Goal: Task Accomplishment & Management: Complete application form

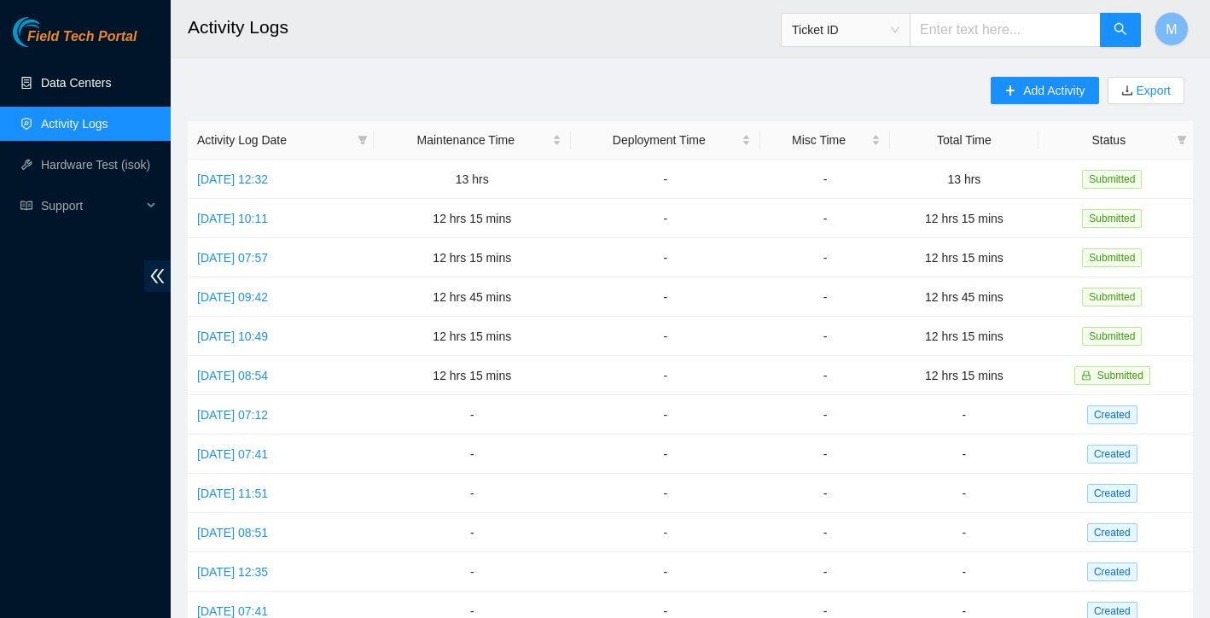
click at [58, 88] on link "Data Centers" at bounding box center [76, 83] width 70 height 14
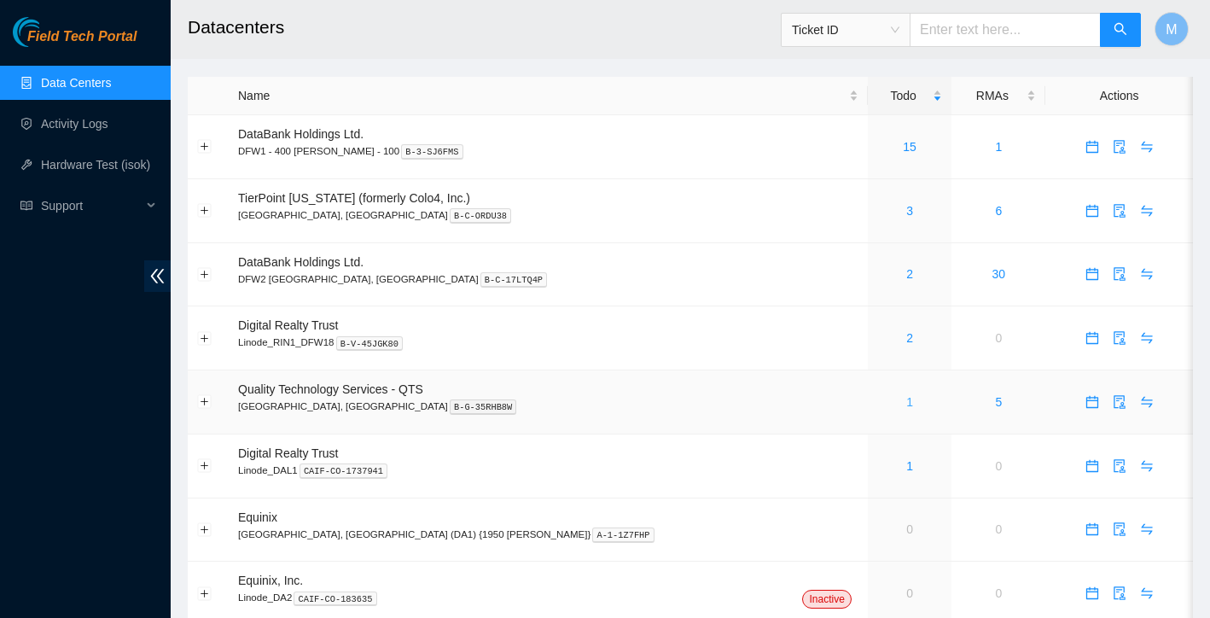
click at [906, 404] on link "1" at bounding box center [909, 402] width 7 height 14
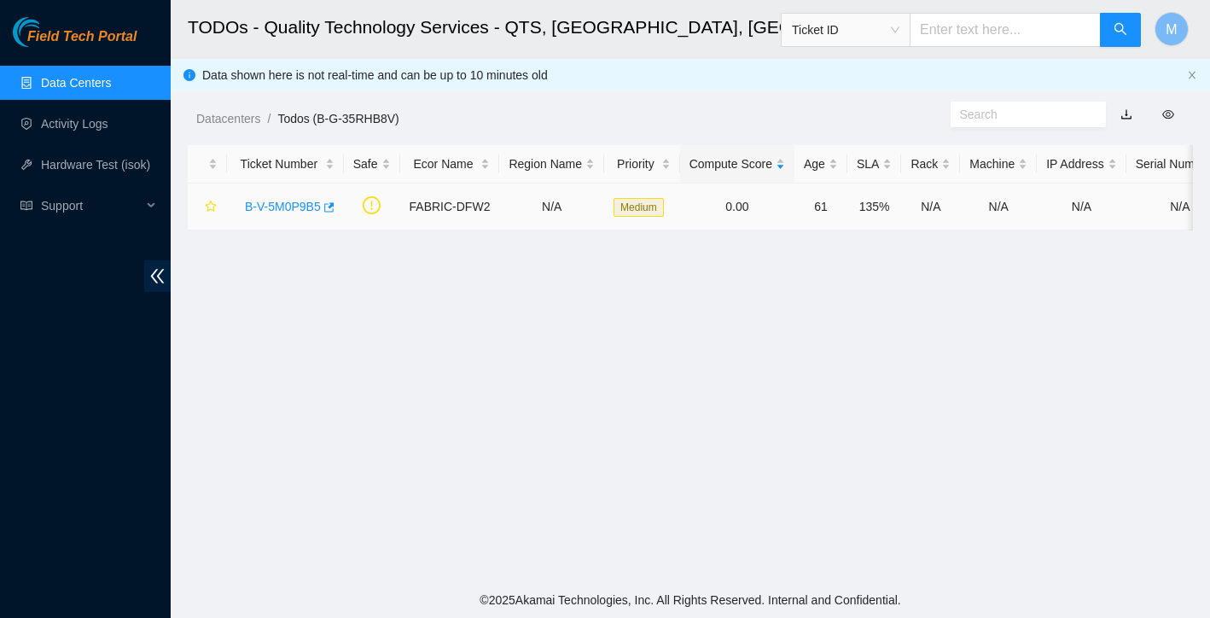
click at [293, 210] on link "B-V-5M0P9B5" at bounding box center [283, 207] width 76 height 14
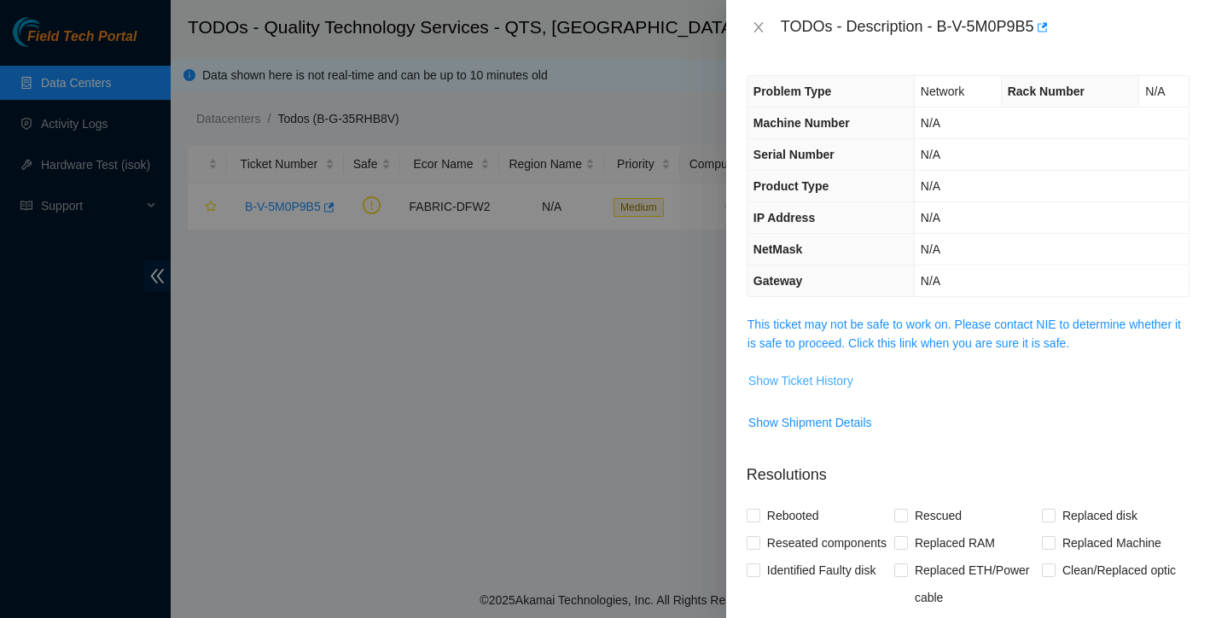
click at [799, 378] on span "Show Ticket History" at bounding box center [800, 380] width 105 height 19
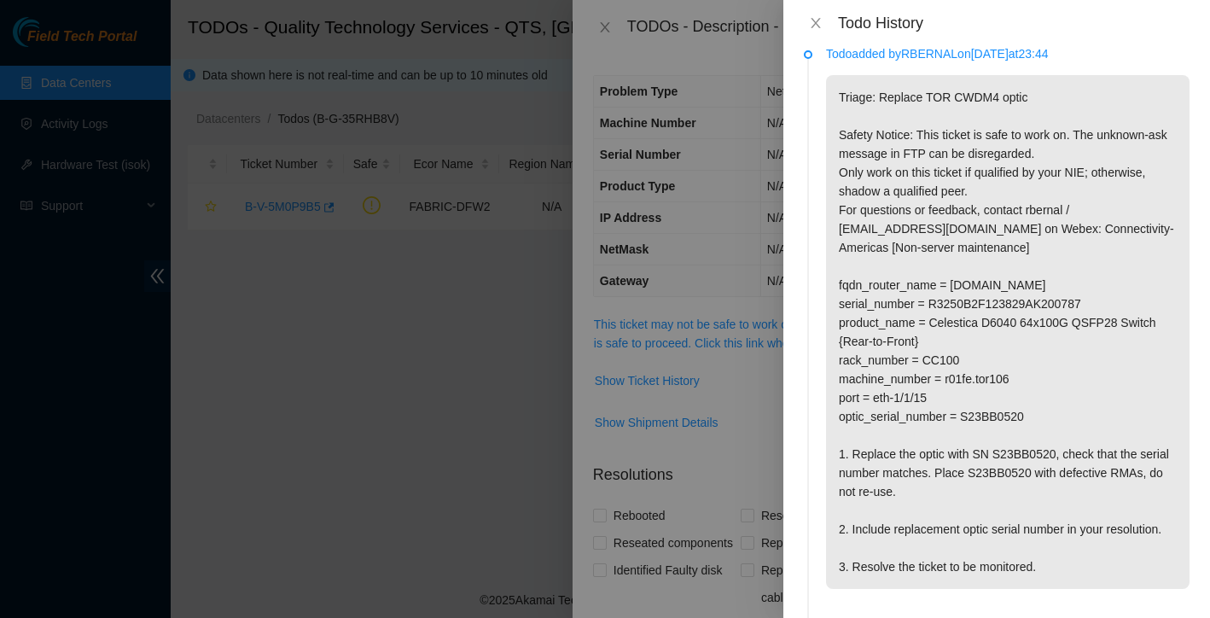
scroll to position [22, 0]
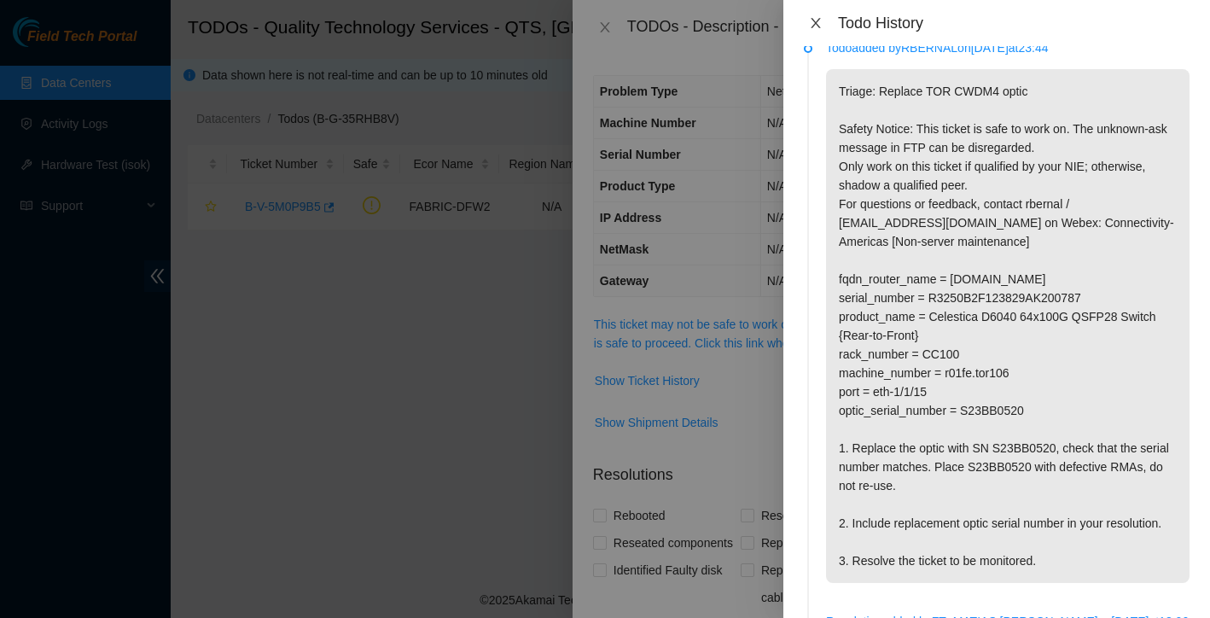
click at [817, 20] on icon "close" at bounding box center [816, 23] width 14 height 14
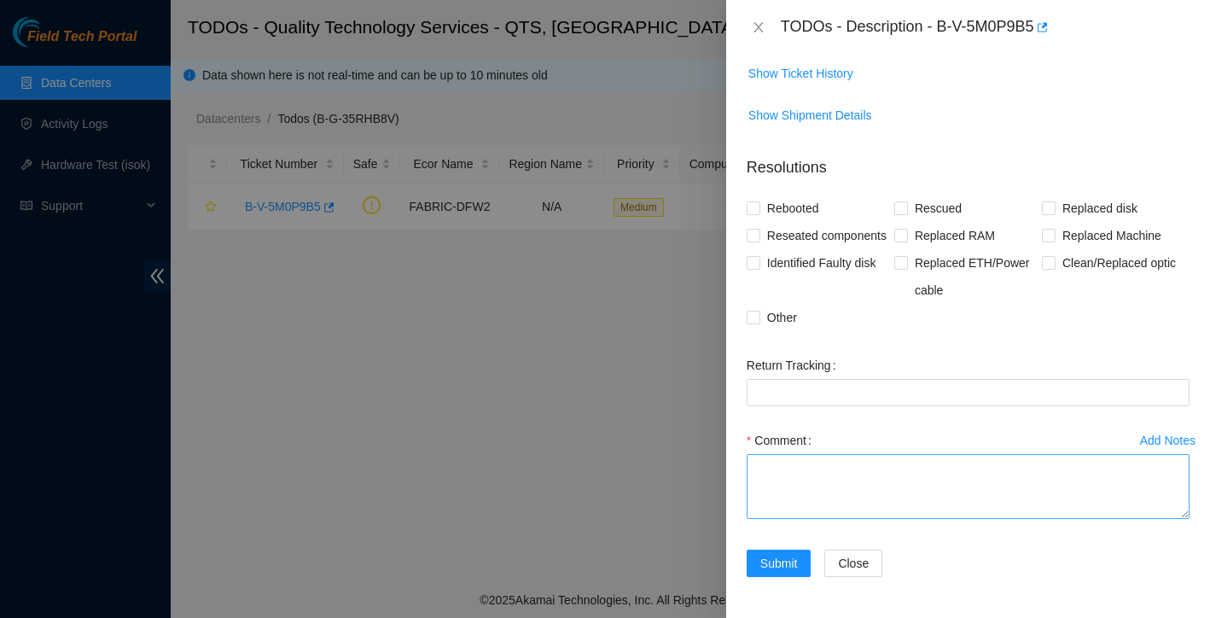
scroll to position [334, 0]
click at [847, 469] on textarea "Comment" at bounding box center [968, 486] width 443 height 65
paste textarea "Replaced the optic with SN S23BB0520. New optic has serial number S21LB03K7."
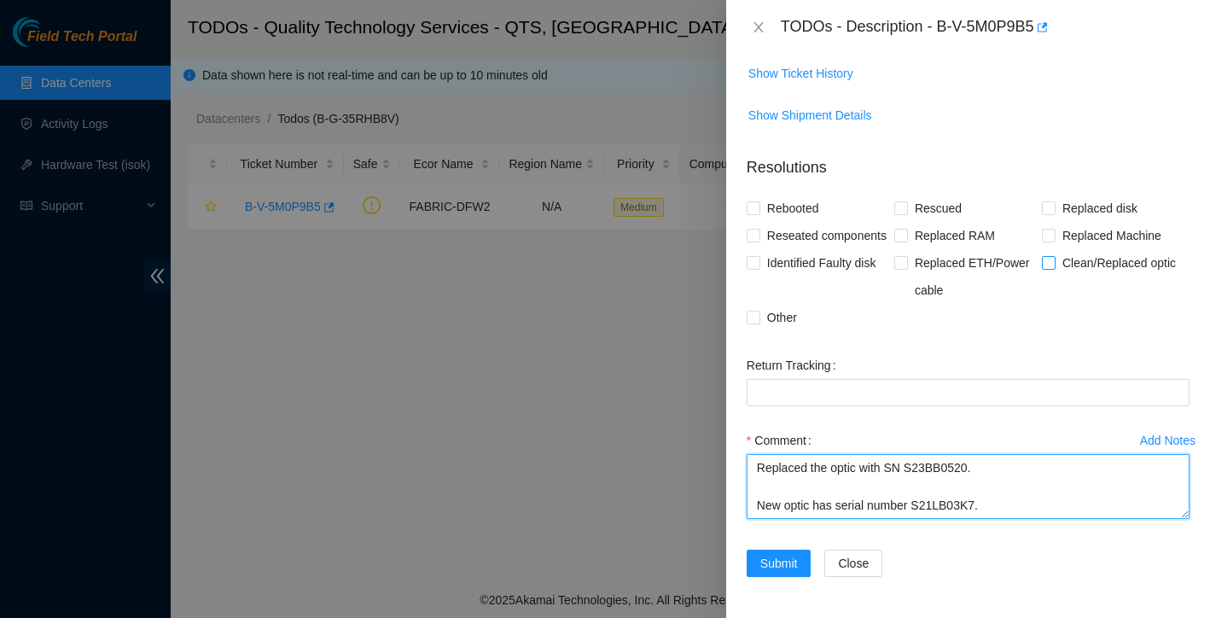
type textarea "Replaced the optic with SN S23BB0520. New optic has serial number S21LB03K7."
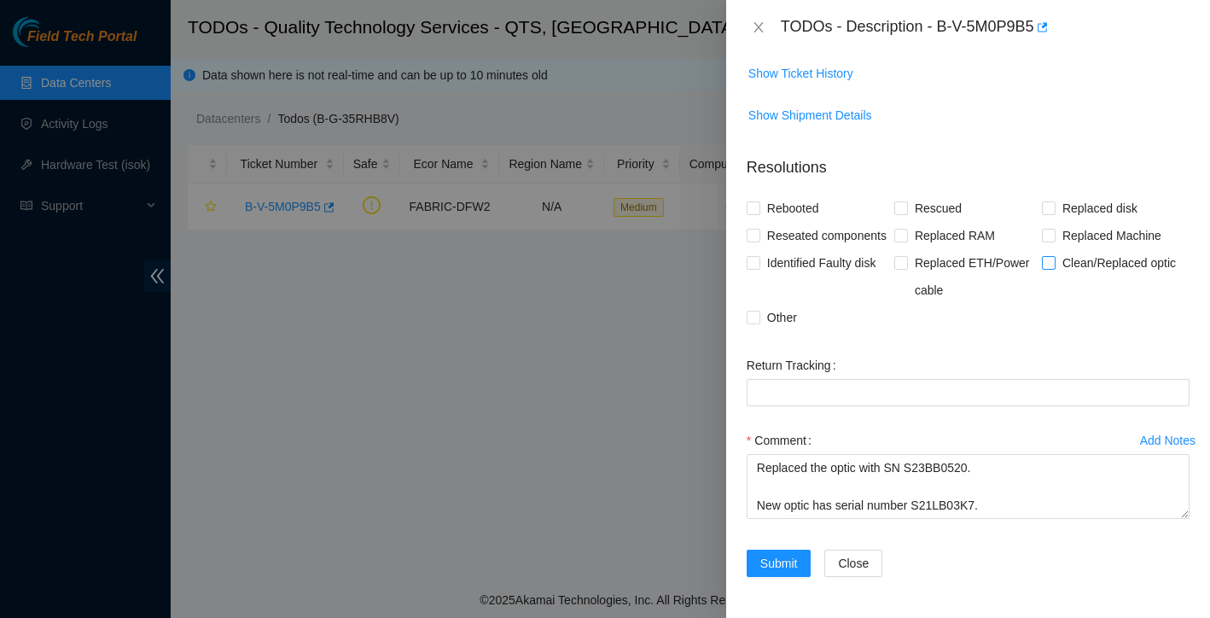
click at [1046, 264] on input "Clean/Replaced optic" at bounding box center [1048, 262] width 12 height 12
checkbox input "true"
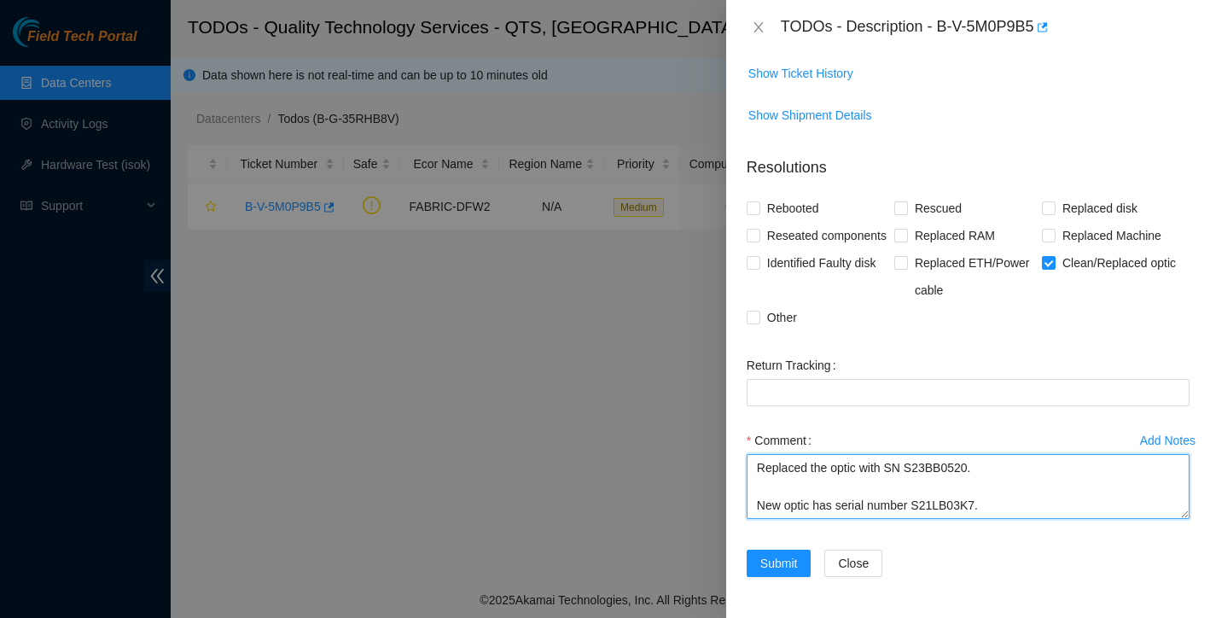
click at [1021, 509] on textarea "Replaced the optic with SN S23BB0520. New optic has serial number S21LB03K7." at bounding box center [968, 486] width 443 height 65
type textarea "Replaced the optic with SN S23BB0520. New optic has serial number S21LB03K7."
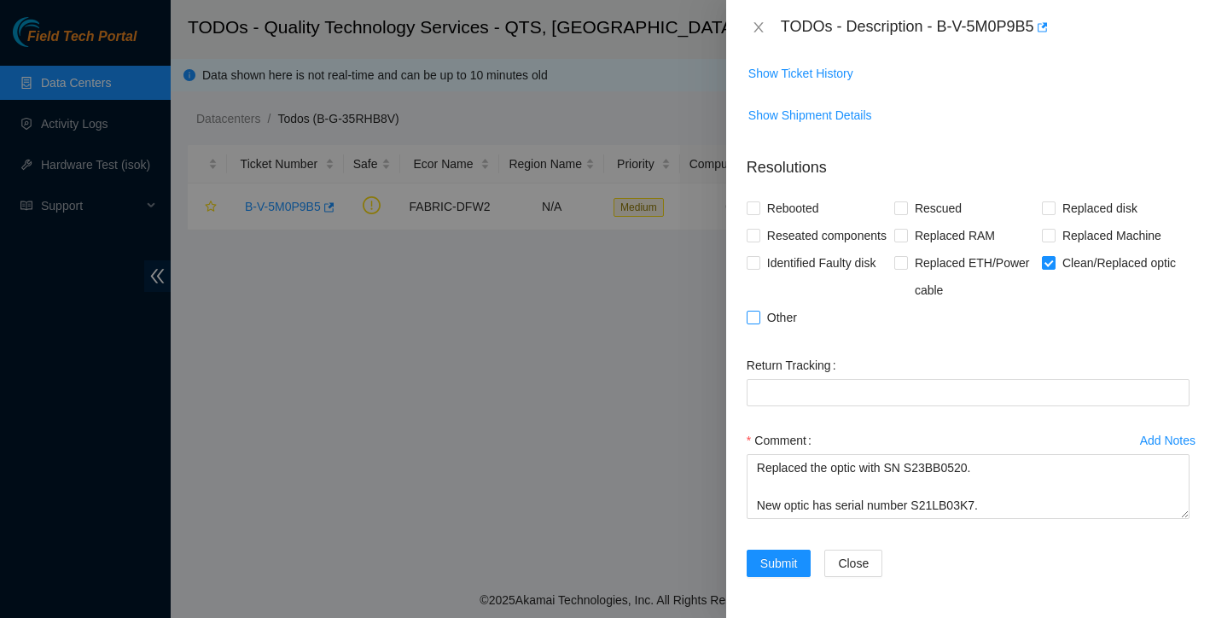
click at [762, 317] on span "Other" at bounding box center [782, 317] width 44 height 27
click at [759, 317] on input "Other" at bounding box center [753, 317] width 12 height 12
checkbox input "true"
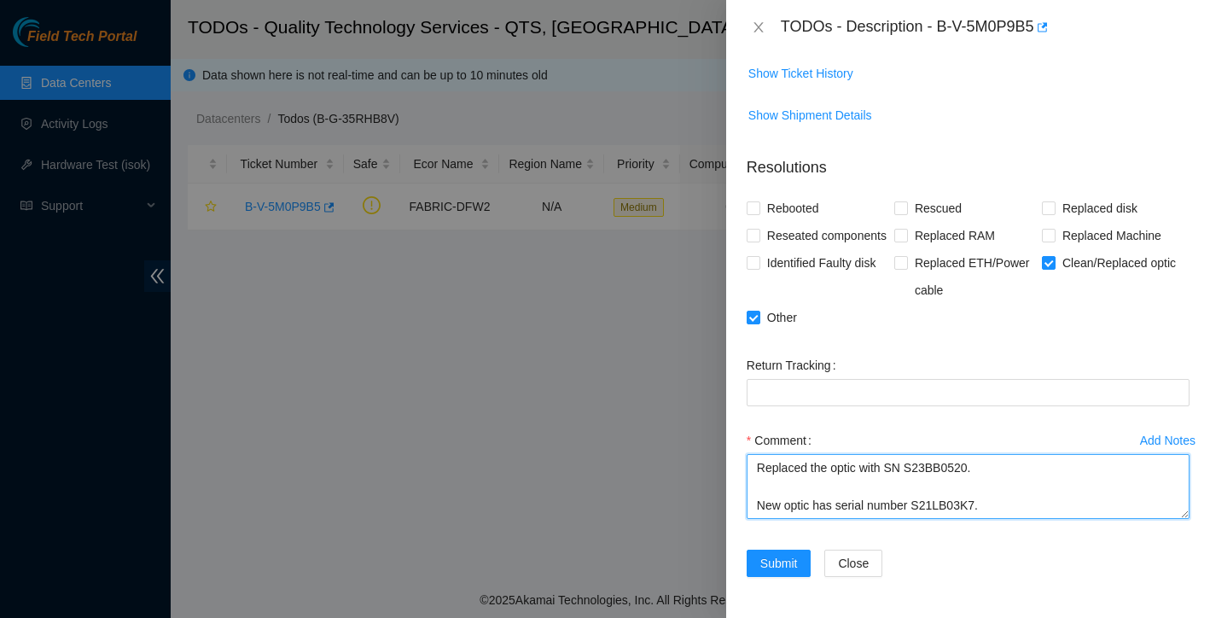
click at [989, 478] on textarea "Replaced the optic with SN S23BB0520. New optic has serial number S21LB03K7." at bounding box center [968, 486] width 443 height 65
click at [992, 468] on textarea "Replaced the optic with SN S23BB0520. New optic has serial number S21LB03K7." at bounding box center [968, 486] width 443 height 65
type textarea "Replaced the optic with SN S23BB0520. marked as bad. New optic has serial numbe…"
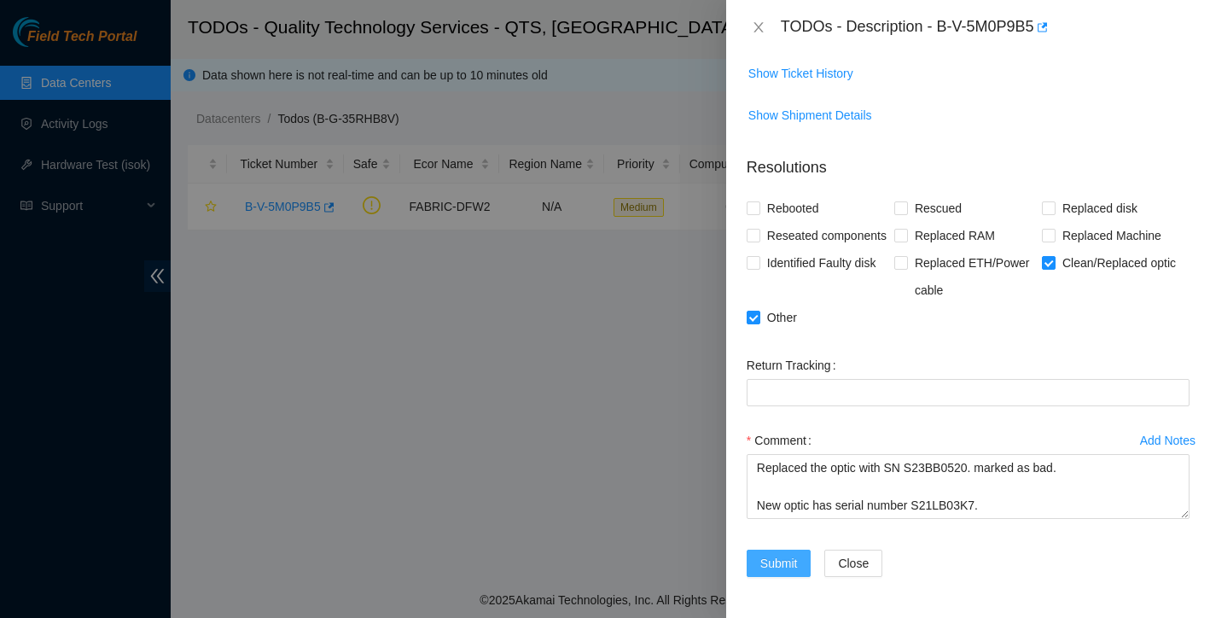
click at [780, 567] on span "Submit" at bounding box center [779, 563] width 38 height 19
